Goal: Use online tool/utility: Utilize a website feature to perform a specific function

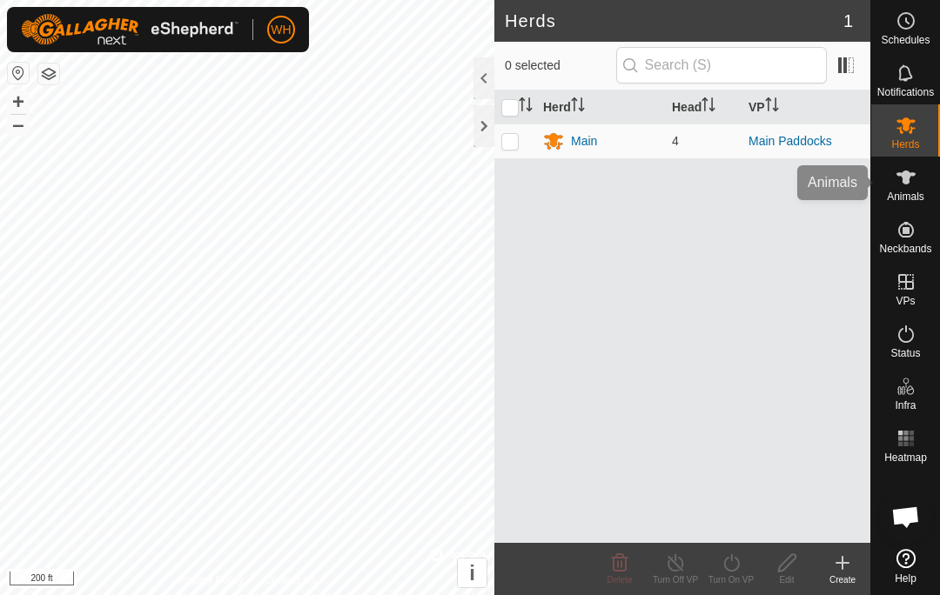
click at [902, 188] on es-animals-svg-icon at bounding box center [905, 178] width 31 height 28
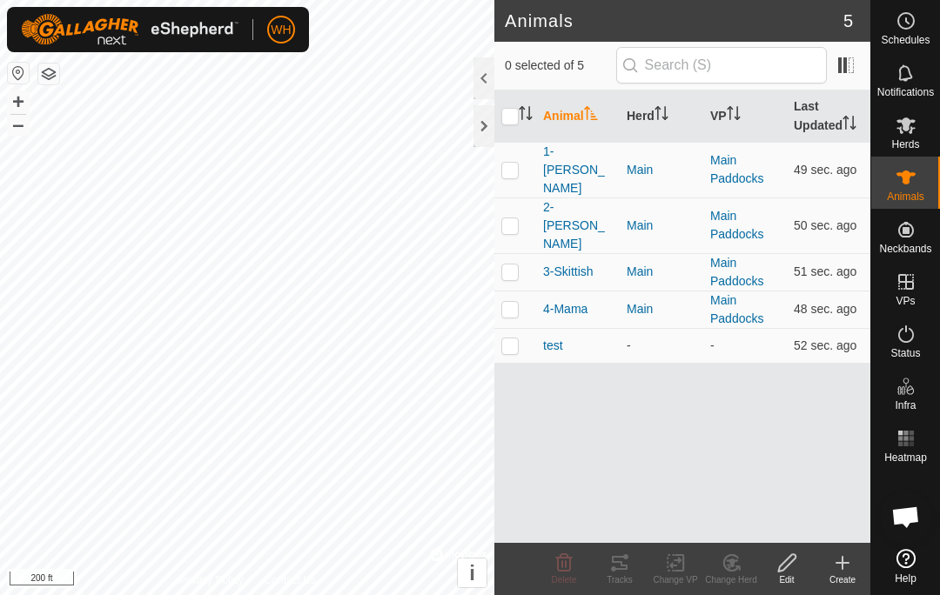
click at [513, 164] on p-checkbox at bounding box center [509, 170] width 17 height 14
click at [621, 567] on icon at bounding box center [619, 563] width 21 height 21
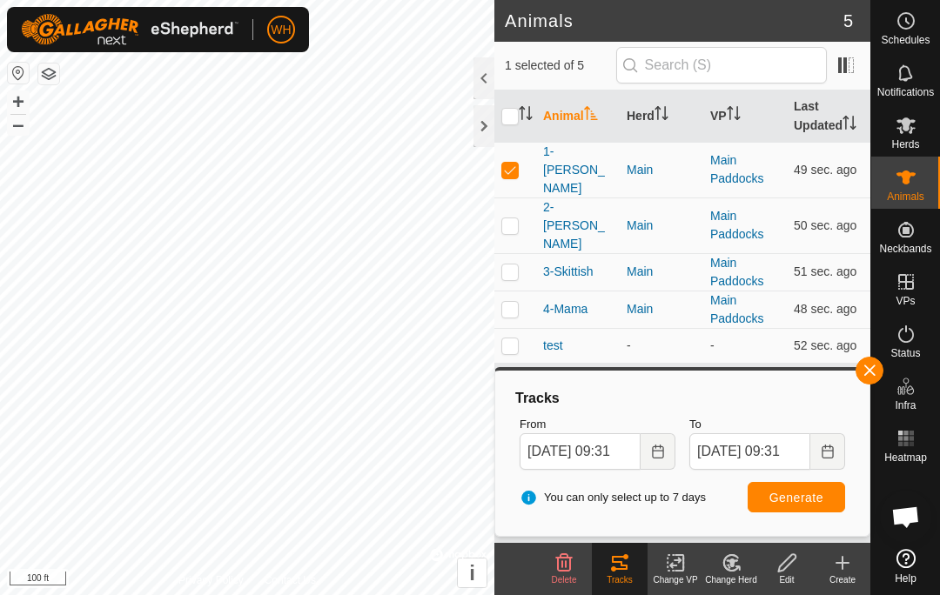
click at [516, 163] on p-checkbox at bounding box center [509, 170] width 17 height 14
checkbox input "false"
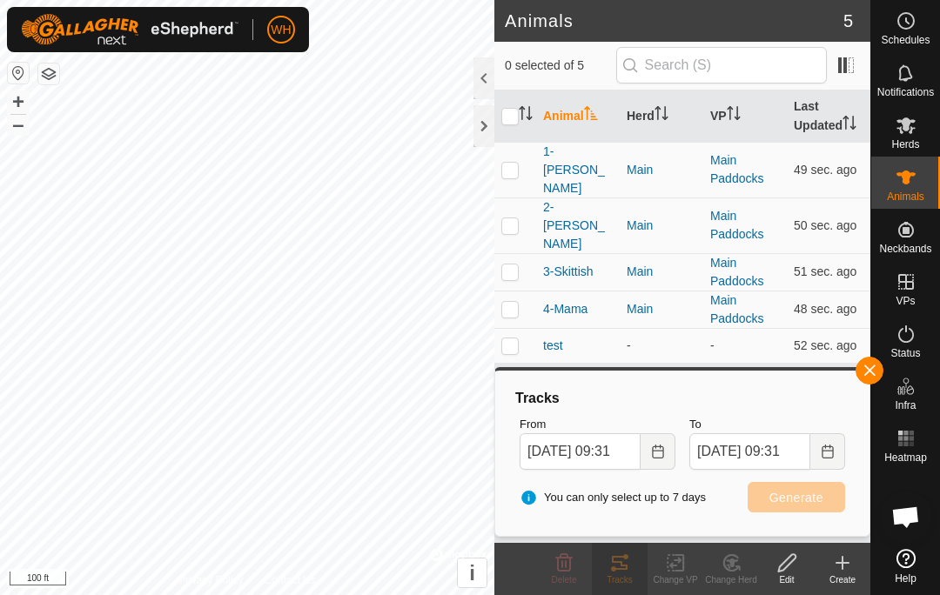
click at [513, 218] on p-checkbox at bounding box center [509, 225] width 17 height 14
checkbox input "true"
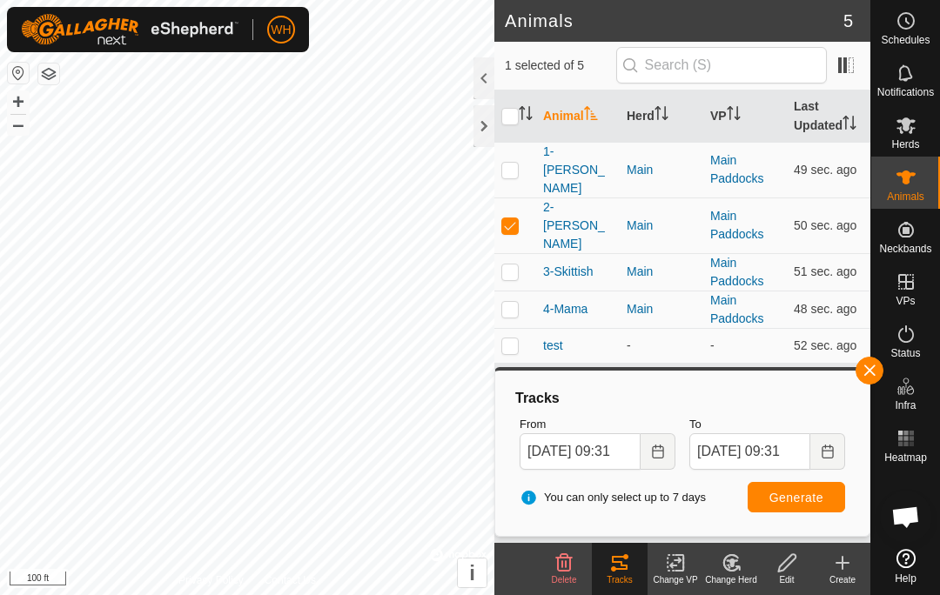
click at [519, 253] on td at bounding box center [515, 271] width 42 height 37
checkbox input "true"
click at [508, 302] on p-checkbox at bounding box center [509, 309] width 17 height 14
click at [785, 495] on span "Generate" at bounding box center [796, 498] width 54 height 14
click at [512, 302] on p-checkbox at bounding box center [509, 309] width 17 height 14
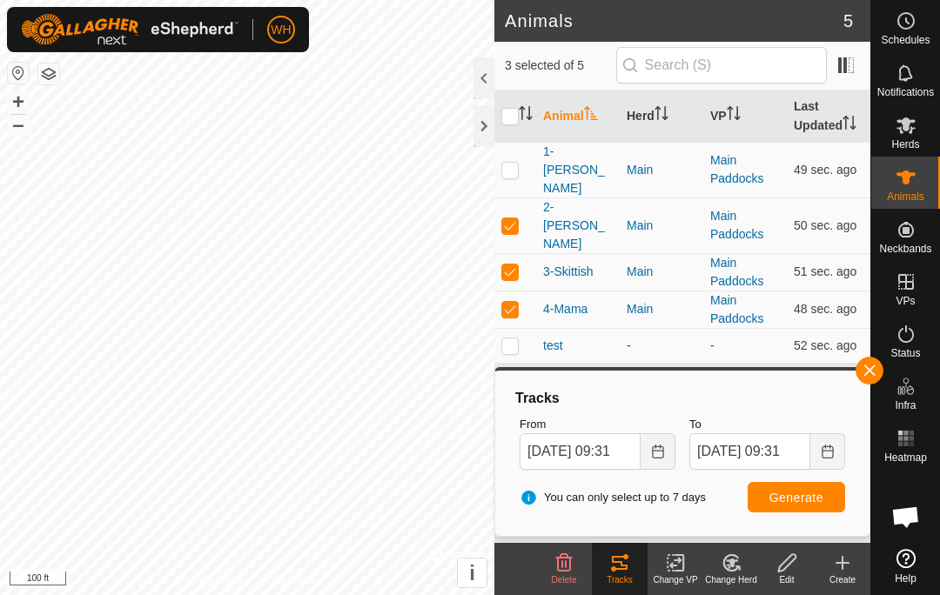
checkbox input "false"
click at [513, 265] on p-checkbox at bounding box center [509, 272] width 17 height 14
click at [507, 253] on td at bounding box center [515, 271] width 42 height 37
checkbox input "true"
click at [515, 218] on p-checkbox at bounding box center [509, 225] width 17 height 14
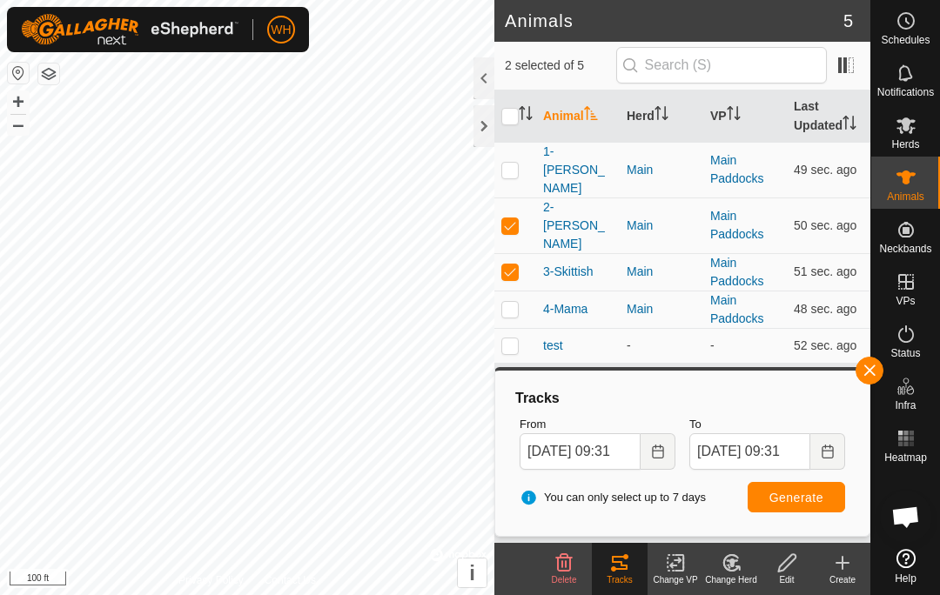
checkbox input "false"
click at [516, 265] on p-checkbox at bounding box center [509, 272] width 17 height 14
checkbox input "false"
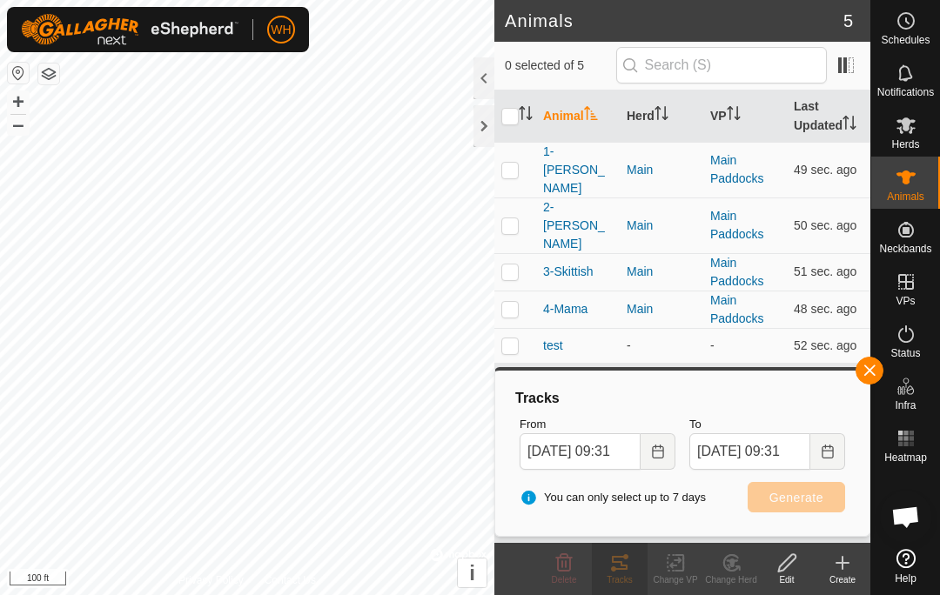
click at [518, 302] on p-checkbox at bounding box center [509, 309] width 17 height 14
checkbox input "true"
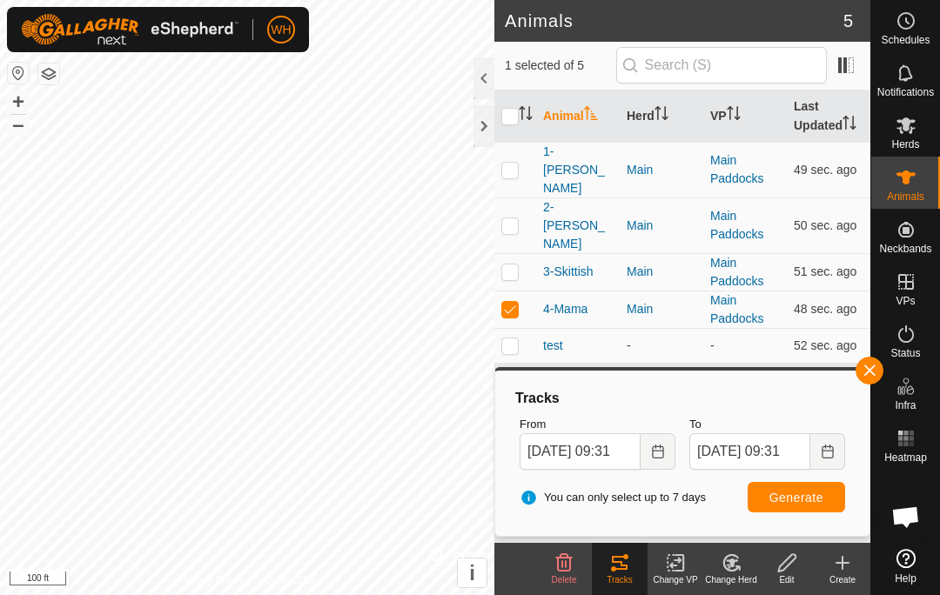
click at [797, 511] on button "Generate" at bounding box center [795, 497] width 97 height 30
click at [517, 163] on p-checkbox at bounding box center [509, 170] width 17 height 14
click at [794, 500] on span "Generate" at bounding box center [796, 498] width 54 height 14
click at [512, 163] on p-checkbox at bounding box center [509, 170] width 17 height 14
checkbox input "false"
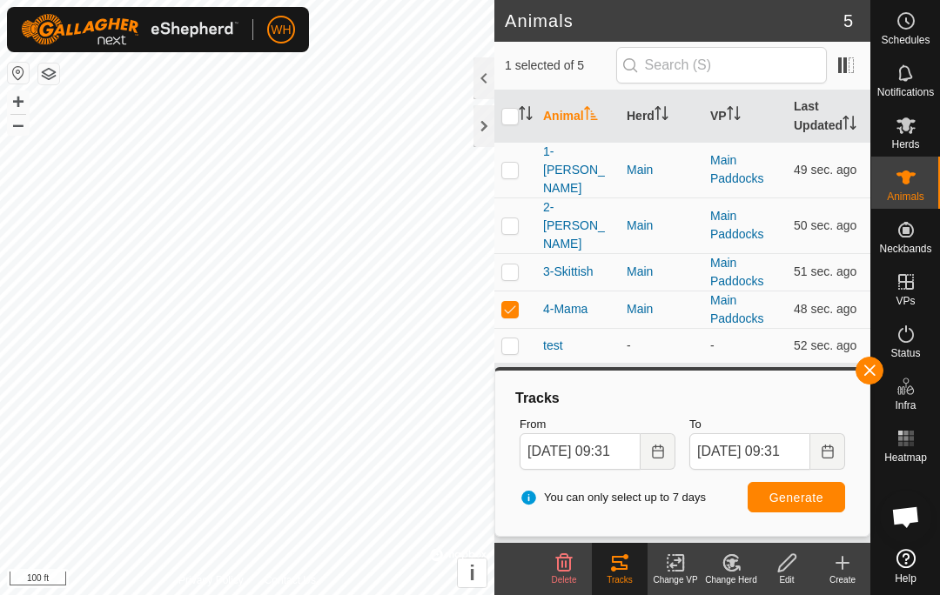
click at [801, 501] on span "Generate" at bounding box center [796, 498] width 54 height 14
